Goal: Task Accomplishment & Management: Complete application form

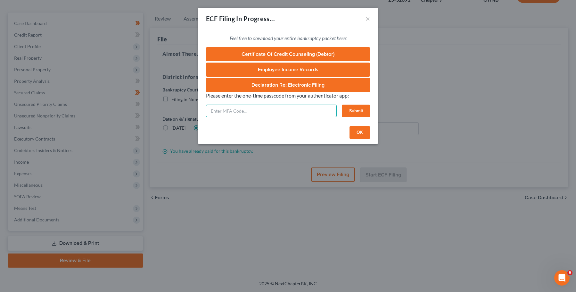
paste input "620388"
type input "620388"
drag, startPoint x: 232, startPoint y: 113, endPoint x: 204, endPoint y: 113, distance: 28.5
click at [205, 113] on div "Feel free to download your entire bankruptcy packet here: Certificate of Credit…" at bounding box center [287, 76] width 179 height 94
click at [370, 20] on button "×" at bounding box center [368, 19] width 4 height 8
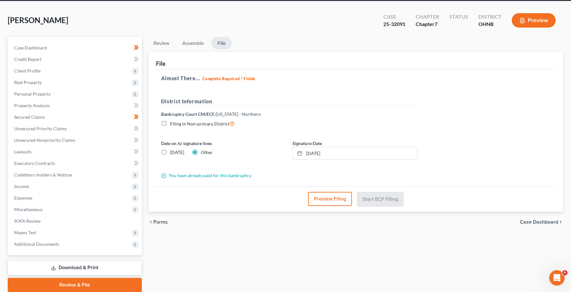
scroll to position [17, 0]
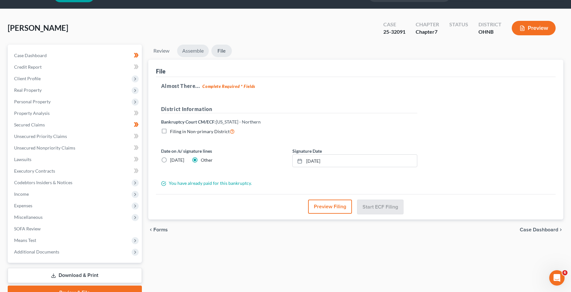
click at [190, 54] on link "Assemble" at bounding box center [193, 51] width 32 height 12
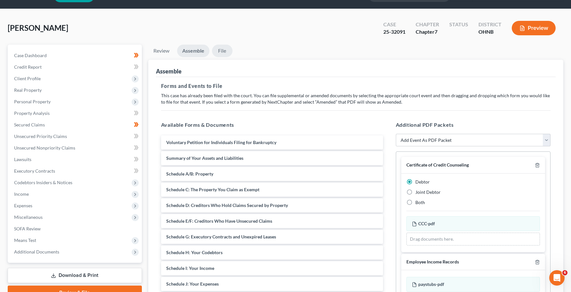
click at [218, 52] on link "File" at bounding box center [222, 51] width 21 height 12
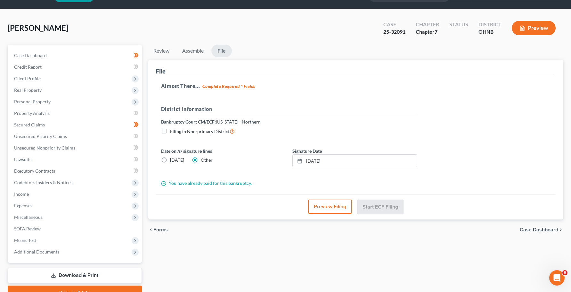
scroll to position [49, 0]
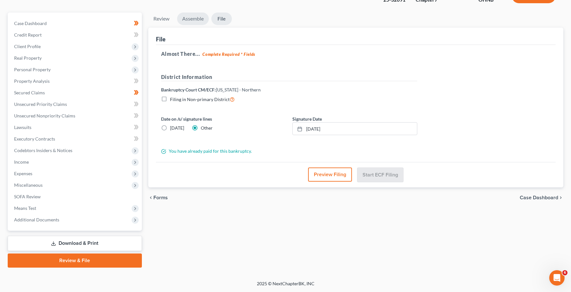
click at [194, 14] on link "Assemble" at bounding box center [193, 18] width 32 height 12
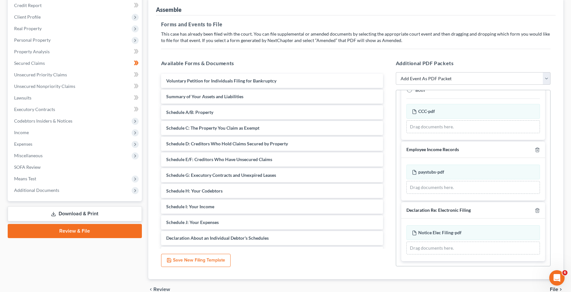
scroll to position [111, 0]
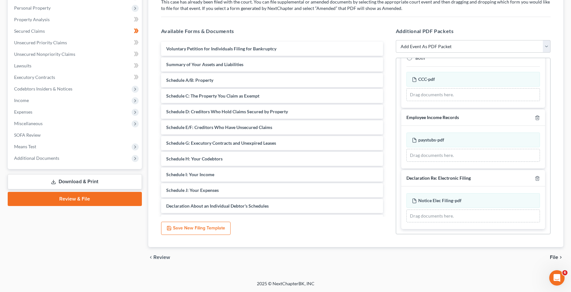
click at [554, 259] on span "File" at bounding box center [554, 256] width 8 height 5
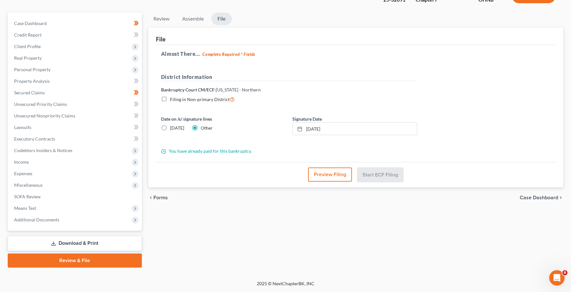
scroll to position [49, 0]
click at [203, 19] on link "Assemble" at bounding box center [193, 18] width 32 height 12
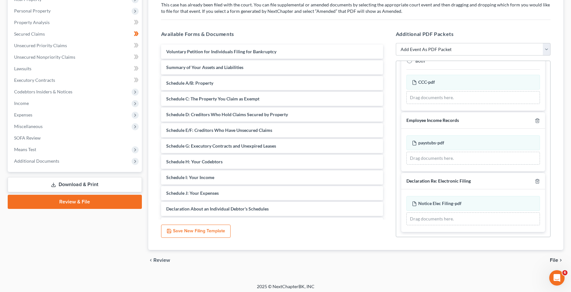
scroll to position [111, 0]
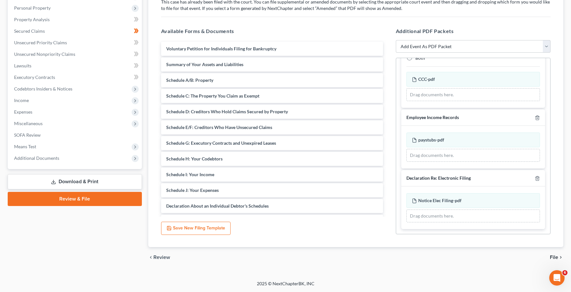
click at [557, 258] on span "File" at bounding box center [554, 256] width 8 height 5
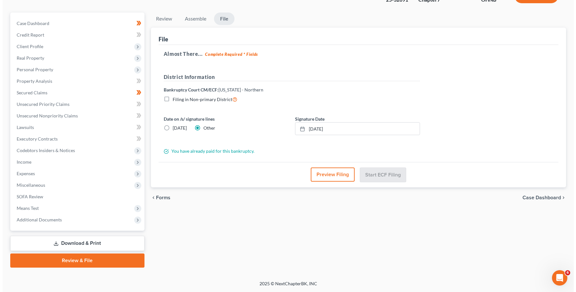
scroll to position [49, 0]
click at [335, 178] on button "Preview Filing" at bounding box center [330, 174] width 44 height 14
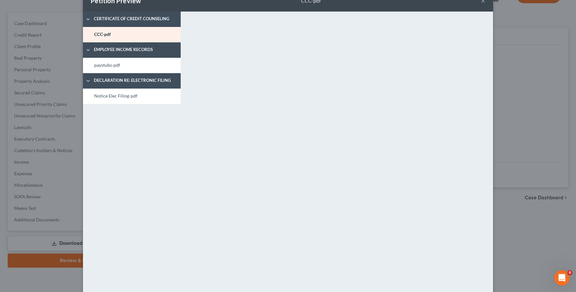
scroll to position [34, 0]
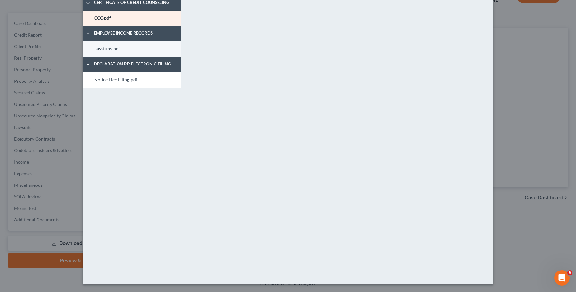
click at [170, 43] on link "paystubs-pdf" at bounding box center [132, 48] width 98 height 15
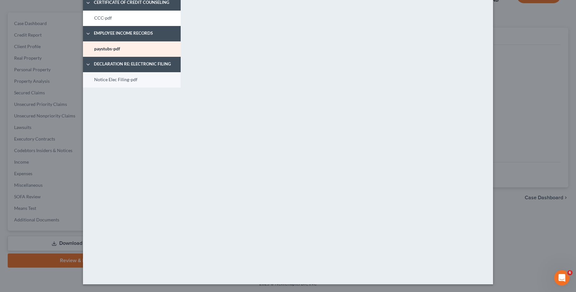
click at [151, 73] on link "Notice Elec Filing-pdf" at bounding box center [132, 79] width 98 height 15
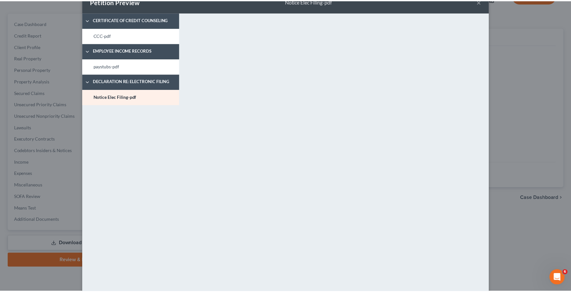
scroll to position [0, 0]
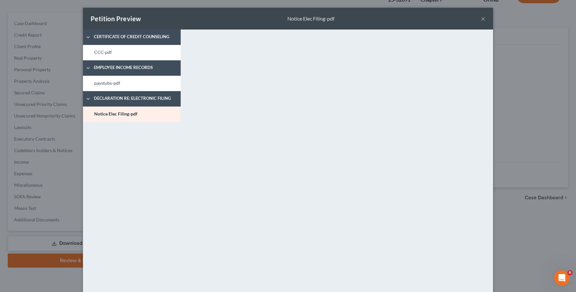
click at [481, 20] on button "×" at bounding box center [483, 19] width 4 height 8
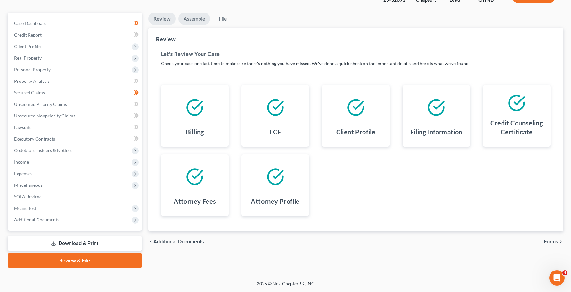
click at [199, 22] on link "Assemble" at bounding box center [194, 18] width 32 height 12
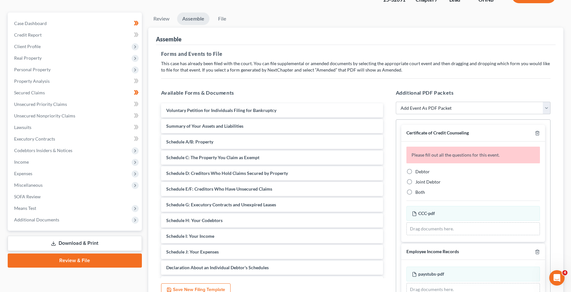
click at [416, 172] on label "Debtor" at bounding box center [423, 171] width 14 height 6
click at [418, 172] on input "Debtor" at bounding box center [420, 170] width 4 height 4
radio input "true"
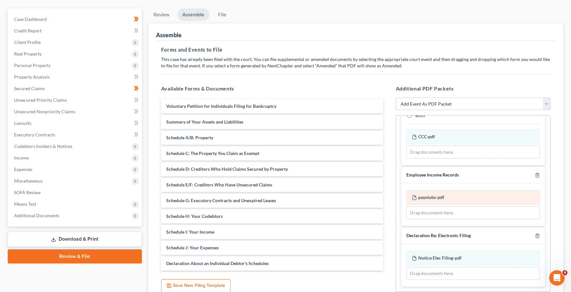
scroll to position [111, 0]
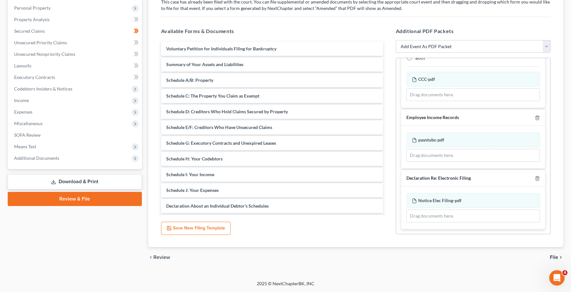
click at [554, 254] on span "File" at bounding box center [554, 256] width 8 height 5
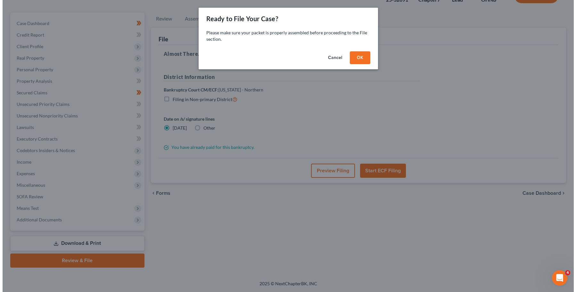
scroll to position [49, 0]
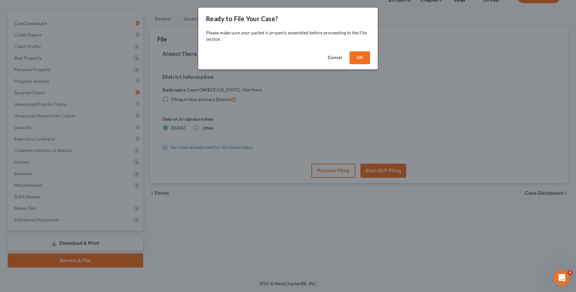
click at [363, 58] on button "OK" at bounding box center [360, 57] width 21 height 13
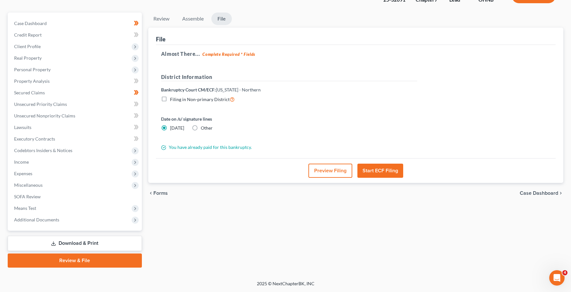
click at [381, 175] on button "Start ECF Filing" at bounding box center [381, 170] width 46 height 14
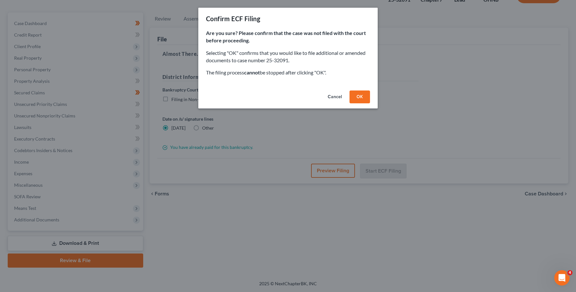
click at [361, 95] on button "OK" at bounding box center [360, 96] width 21 height 13
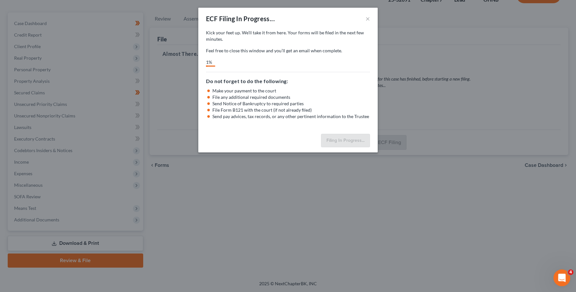
click at [558, 280] on div "Open Intercom Messenger" at bounding box center [561, 276] width 21 height 21
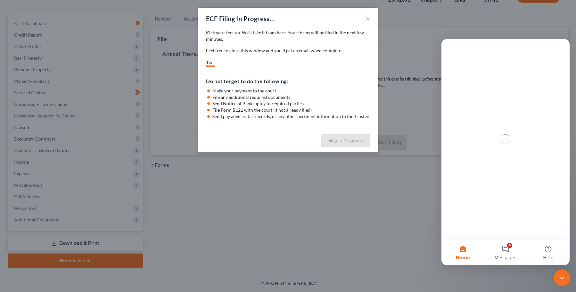
scroll to position [0, 0]
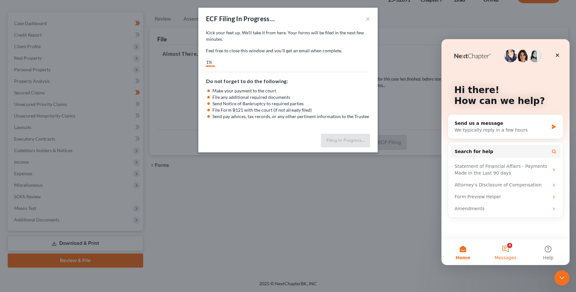
click at [511, 253] on button "4 Messages" at bounding box center [505, 252] width 43 height 26
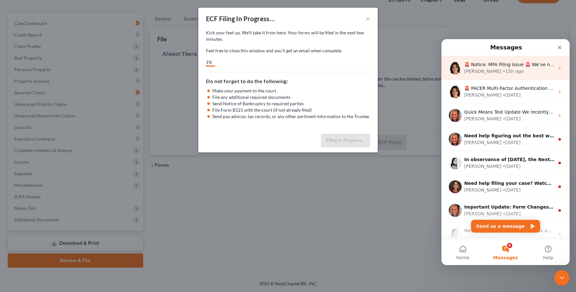
click at [499, 72] on div "Emma • 15h ago" at bounding box center [509, 71] width 90 height 7
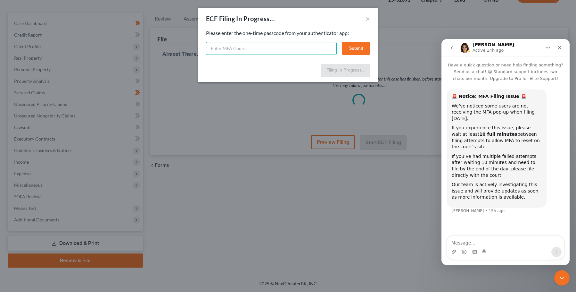
click at [264, 46] on input "text" at bounding box center [271, 48] width 131 height 13
type input "323268"
click at [354, 49] on button "Submit" at bounding box center [356, 48] width 28 height 13
